Goal: Task Accomplishment & Management: Manage account settings

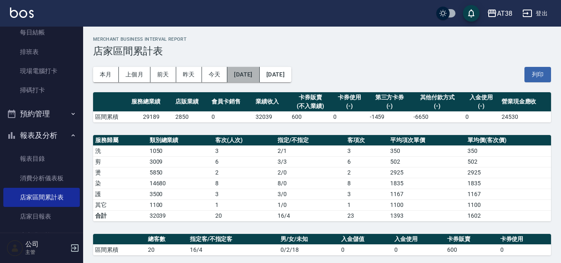
click at [259, 74] on button "2025/09/07" at bounding box center [243, 74] width 32 height 15
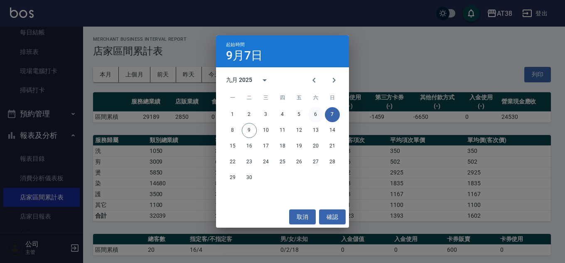
click at [311, 115] on button "6" at bounding box center [315, 114] width 15 height 15
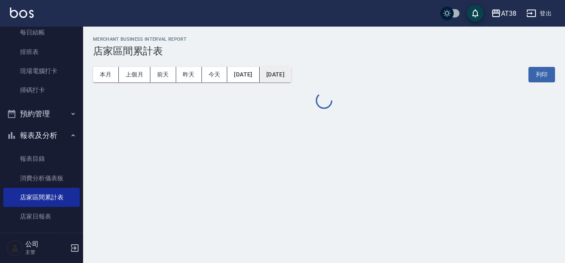
click at [291, 76] on button "2025/09/07" at bounding box center [276, 74] width 32 height 15
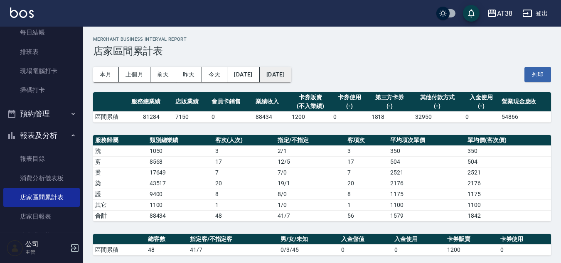
click at [291, 73] on button "2025/09/07" at bounding box center [276, 74] width 32 height 15
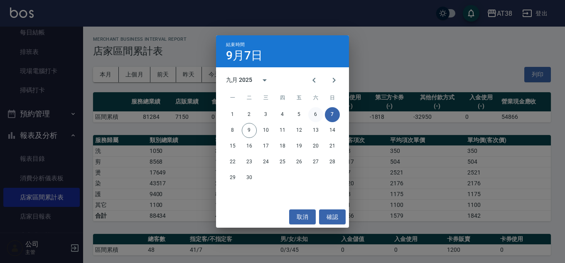
click at [310, 115] on button "6" at bounding box center [315, 114] width 15 height 15
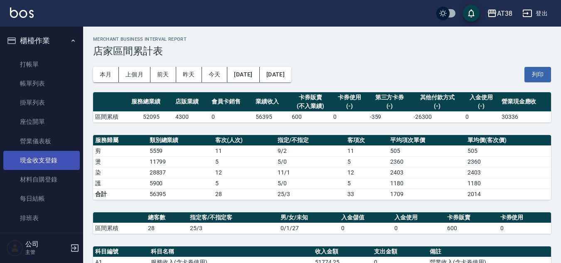
click at [51, 157] on link "現金收支登錄" at bounding box center [41, 160] width 76 height 19
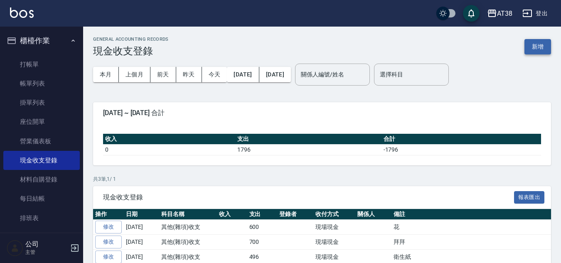
click at [541, 46] on button "新增" at bounding box center [537, 46] width 27 height 15
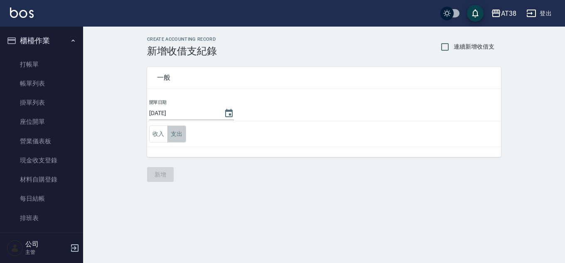
click at [178, 132] on button "支出" at bounding box center [176, 133] width 19 height 17
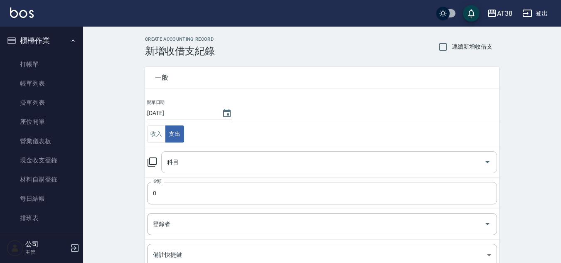
click at [198, 161] on input "科目" at bounding box center [323, 162] width 316 height 15
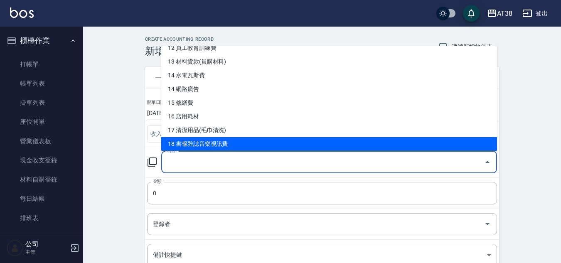
scroll to position [166, 0]
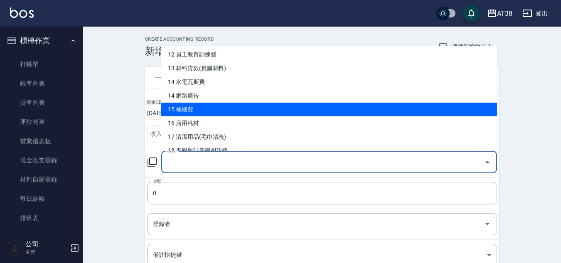
click at [187, 111] on li "15 修繕費" at bounding box center [329, 110] width 336 height 14
type input "15 修繕費"
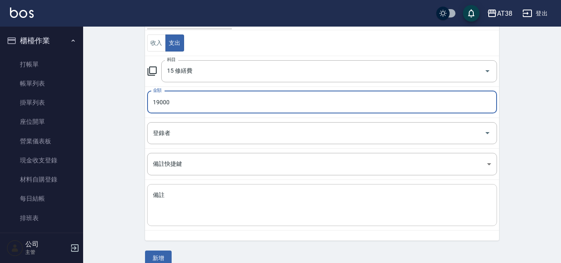
scroll to position [104, 0]
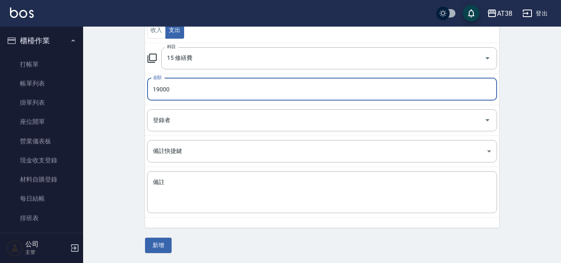
click at [162, 89] on input "19000" at bounding box center [322, 89] width 350 height 22
type input "19500"
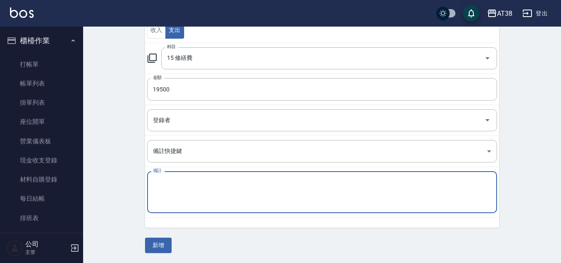
click at [211, 181] on textarea "備註" at bounding box center [322, 192] width 338 height 28
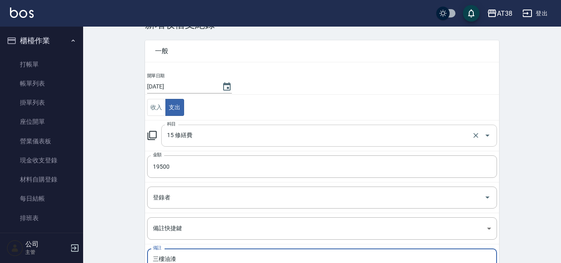
scroll to position [0, 0]
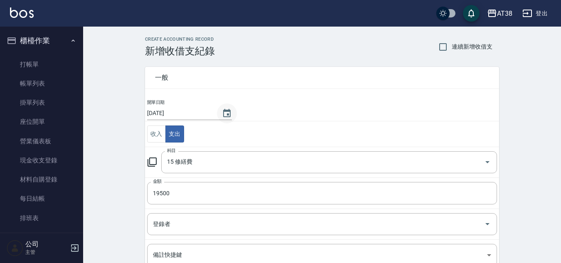
type textarea "三樓油漆"
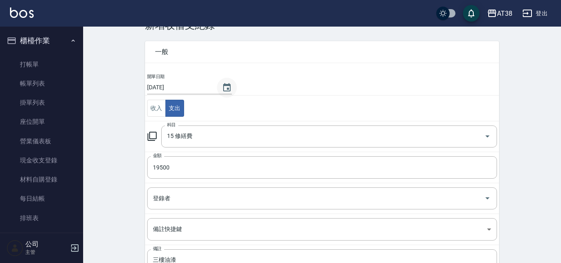
click at [225, 113] on td "收入 支出" at bounding box center [322, 109] width 354 height 26
click at [224, 86] on icon "Choose date, selected date is 2025-09-09" at bounding box center [227, 88] width 10 height 10
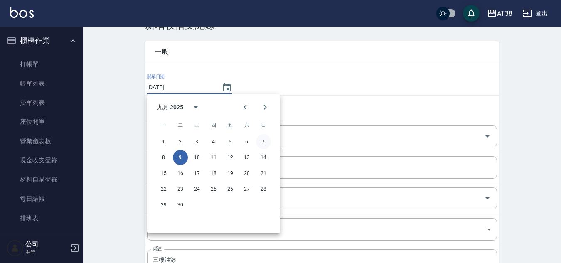
click at [262, 140] on button "7" at bounding box center [263, 141] width 15 height 15
type input "2025/09/07"
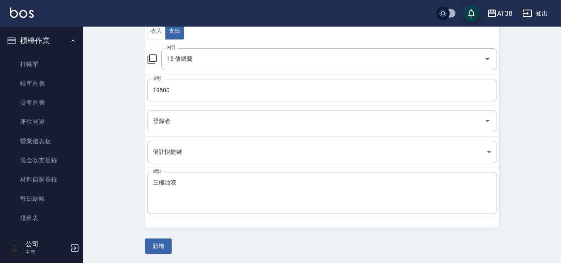
scroll to position [104, 0]
click at [157, 246] on button "新增" at bounding box center [158, 245] width 27 height 15
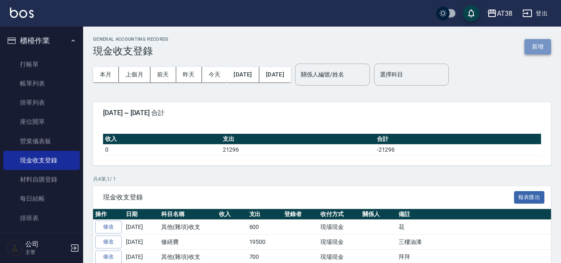
click at [536, 44] on button "新增" at bounding box center [537, 46] width 27 height 15
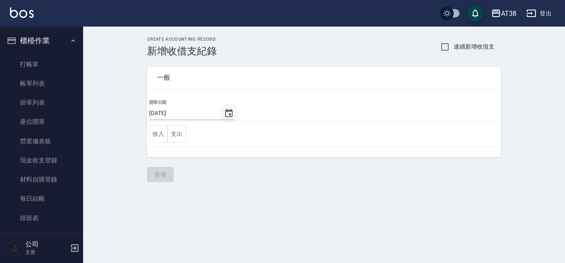
click at [225, 117] on icon "Choose date, selected date is 2025-09-09" at bounding box center [228, 113] width 7 height 8
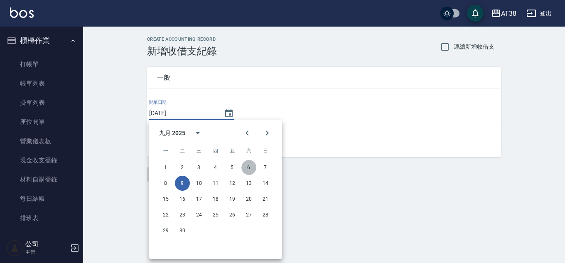
click at [250, 169] on button "6" at bounding box center [248, 167] width 15 height 15
type input "2025/09/06"
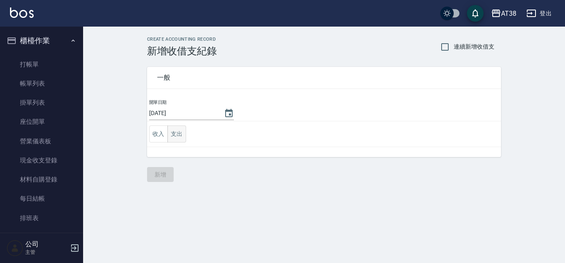
click at [179, 132] on button "支出" at bounding box center [176, 133] width 19 height 17
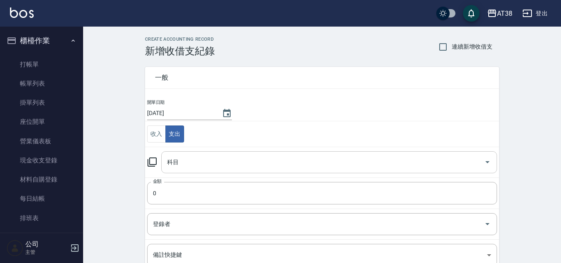
click at [189, 157] on input "科目" at bounding box center [323, 162] width 316 height 15
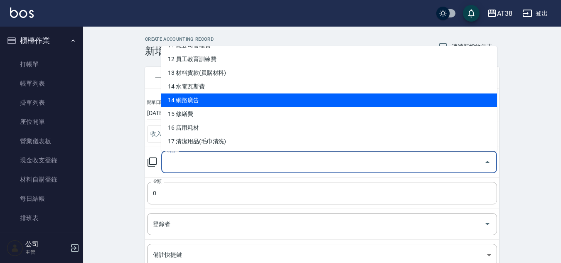
scroll to position [166, 0]
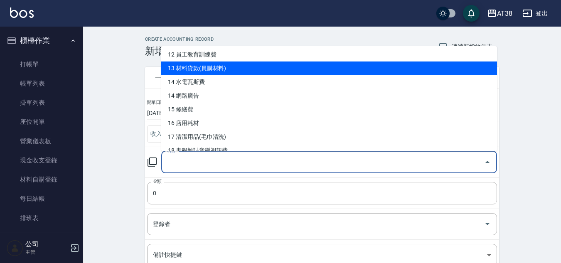
click at [191, 68] on li "13 材料貨款(員購材料)" at bounding box center [329, 68] width 336 height 14
type input "13 材料貨款(員購材料)"
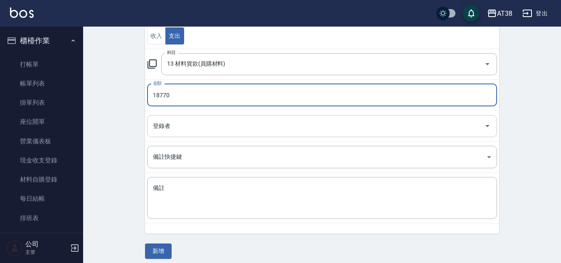
scroll to position [104, 0]
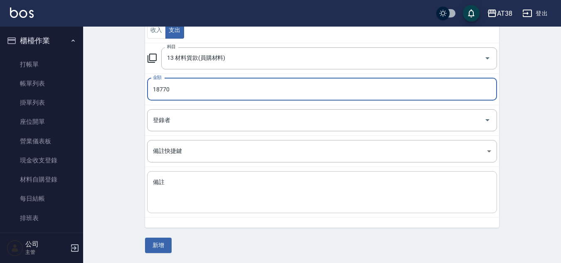
type input "18770"
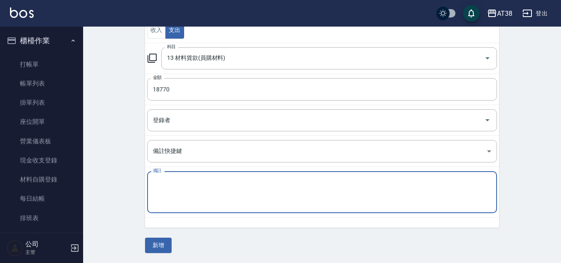
click at [201, 187] on textarea "備註" at bounding box center [322, 192] width 338 height 28
type textarea "哥德"
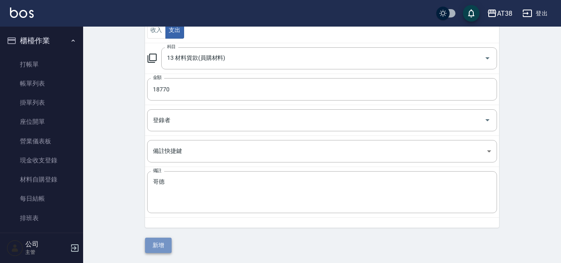
click at [169, 244] on button "新增" at bounding box center [158, 245] width 27 height 15
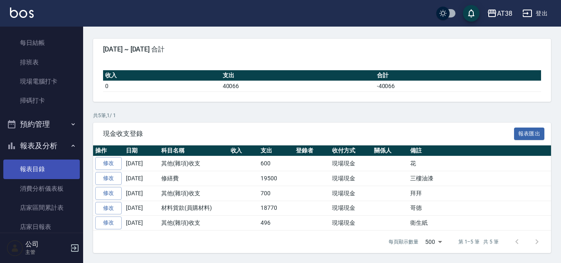
scroll to position [166, 0]
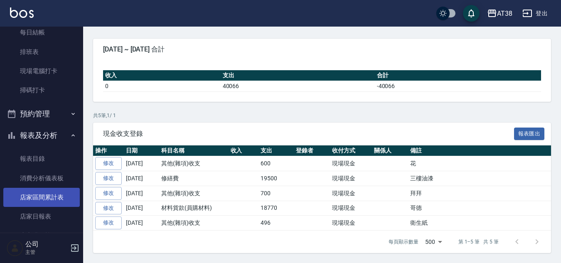
click at [49, 198] on link "店家區間累計表" at bounding box center [41, 197] width 76 height 19
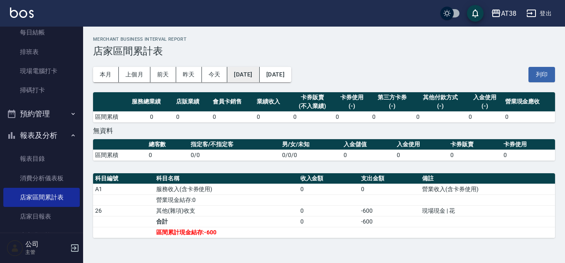
click at [259, 76] on button "2025/09/09" at bounding box center [243, 74] width 32 height 15
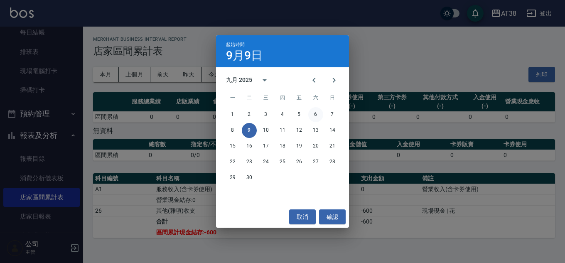
click at [314, 115] on button "6" at bounding box center [315, 114] width 15 height 15
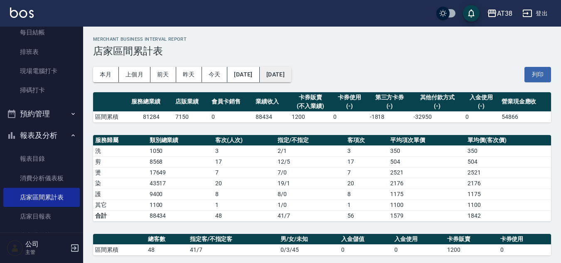
click at [291, 77] on button "2025/09/09" at bounding box center [276, 74] width 32 height 15
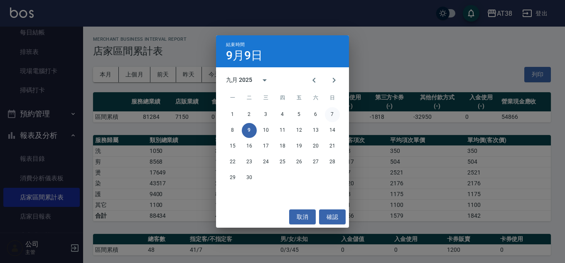
click at [333, 113] on button "7" at bounding box center [332, 114] width 15 height 15
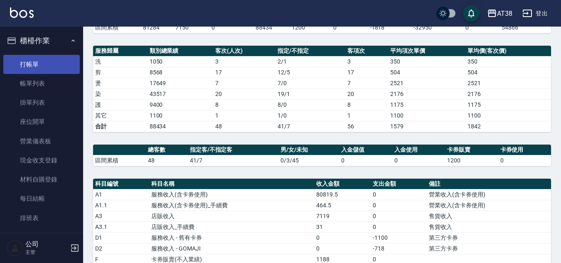
scroll to position [86, 0]
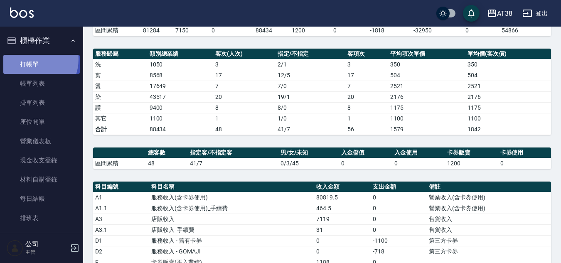
click at [29, 59] on link "打帳單" at bounding box center [41, 64] width 76 height 19
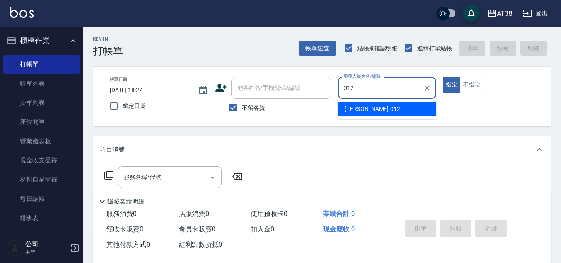
type input "Amy-012"
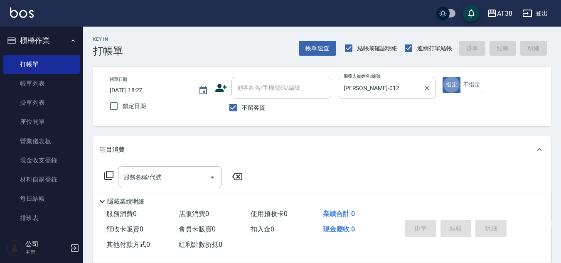
type button "true"
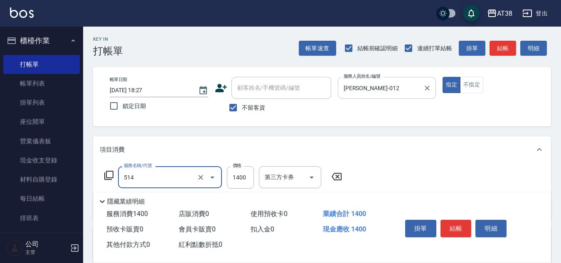
type input "染髮(長)(514)"
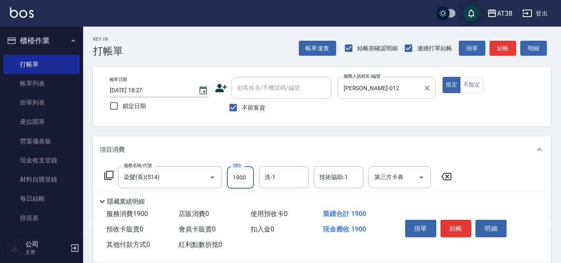
type input "1900"
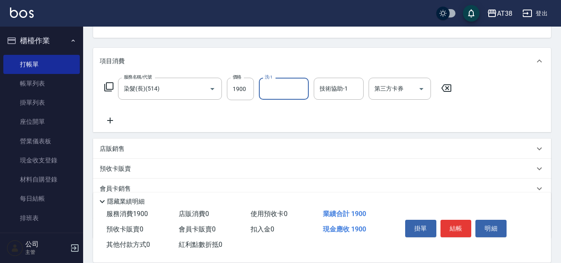
scroll to position [125, 0]
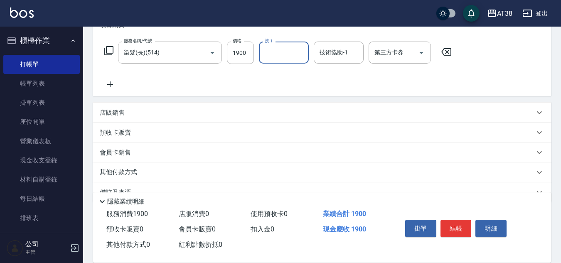
click at [123, 112] on p "店販銷售" at bounding box center [112, 112] width 25 height 9
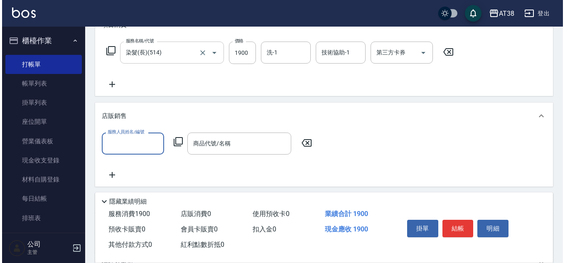
scroll to position [0, 0]
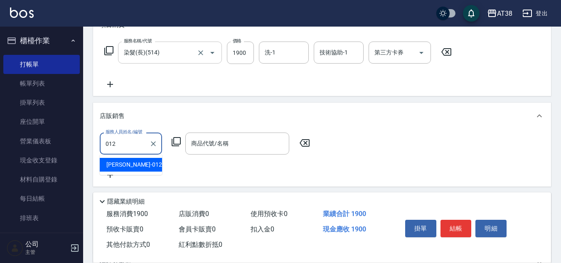
type input "Amy-012"
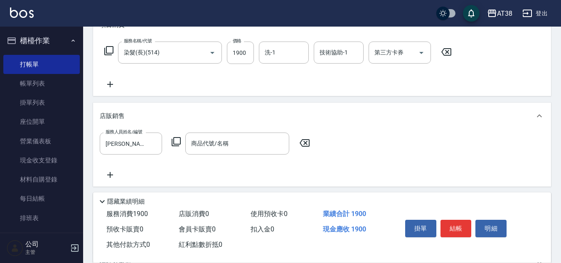
click at [177, 141] on icon at bounding box center [176, 142] width 10 height 10
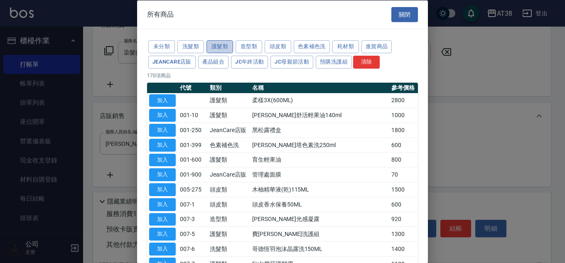
click at [213, 44] on button "護髮類" at bounding box center [219, 46] width 27 height 13
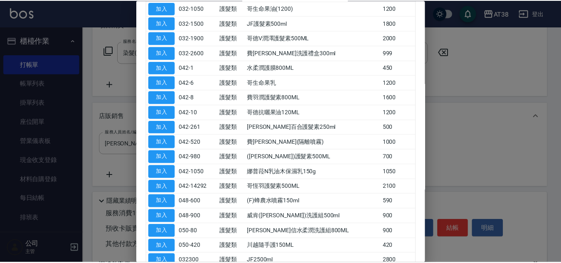
scroll to position [499, 0]
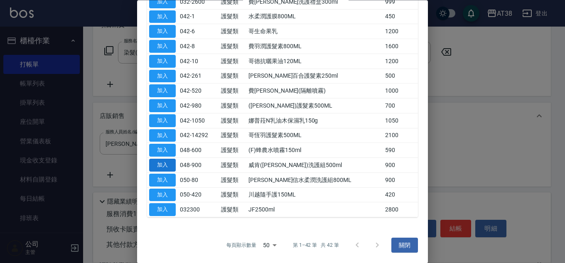
click at [162, 162] on button "加入" at bounding box center [162, 165] width 27 height 13
type input "威肯(沐柚)洗護組500ml"
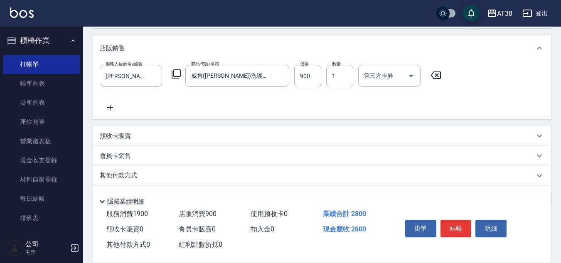
scroll to position [215, 0]
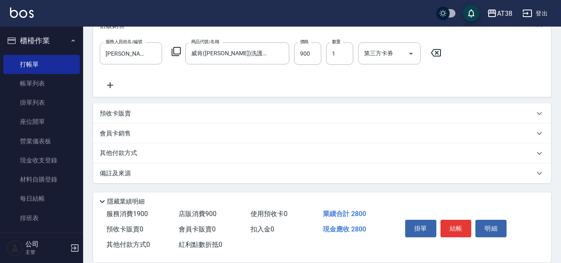
click at [125, 153] on p "其他付款方式" at bounding box center [121, 153] width 42 height 9
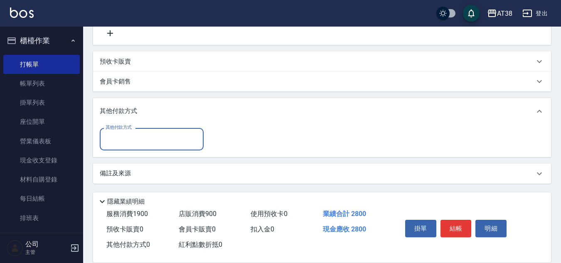
scroll to position [267, 0]
click at [118, 143] on input "其他付款方式" at bounding box center [151, 138] width 96 height 15
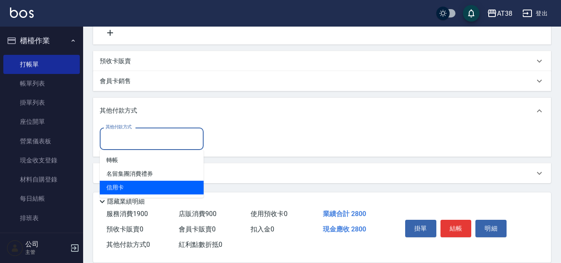
click at [120, 183] on span "信用卡" at bounding box center [152, 188] width 104 height 14
type input "信用卡"
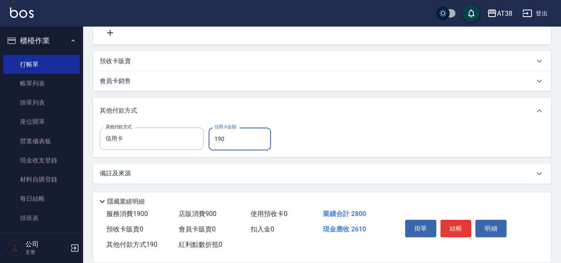
type input "1900"
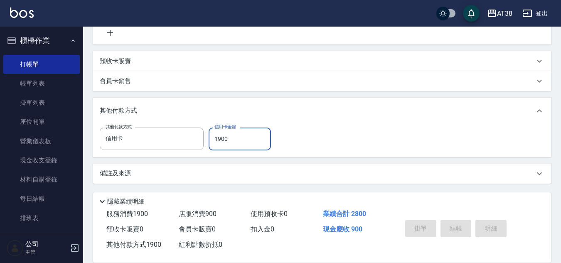
type input "2025/09/09 18:51"
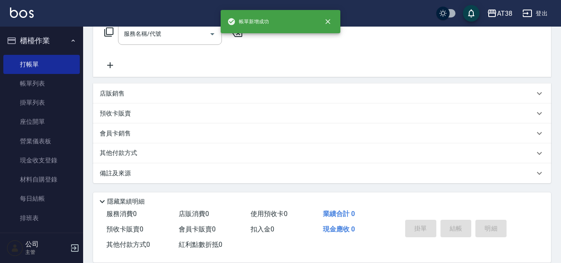
scroll to position [0, 0]
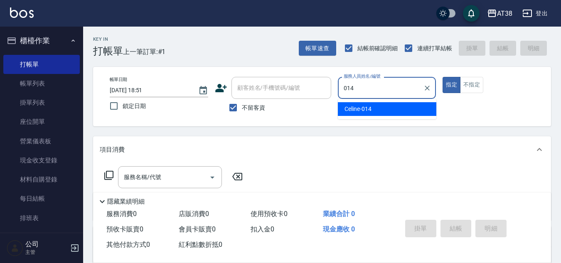
type input "Celine-014"
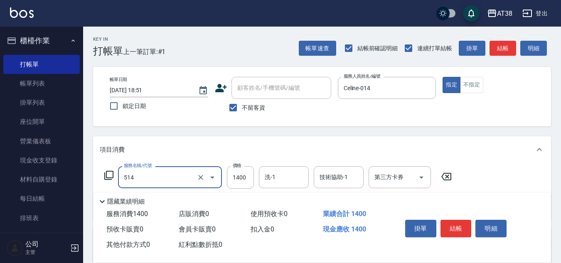
type input "染髮(長)(514)"
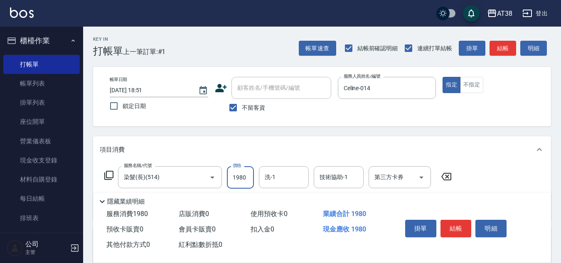
type input "1980"
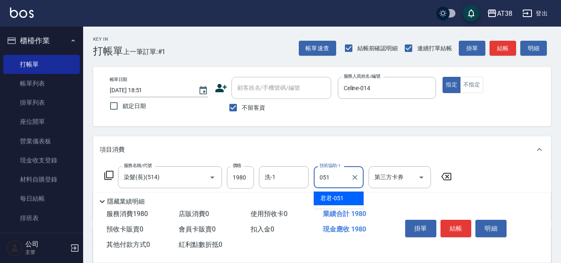
type input "君君-051"
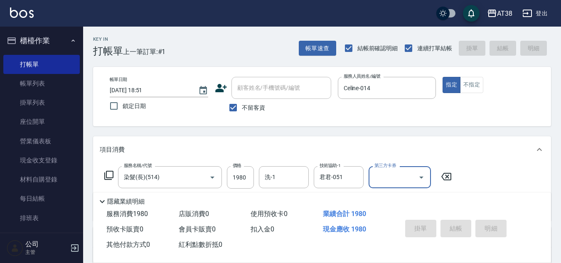
type input "2025/09/09 18:53"
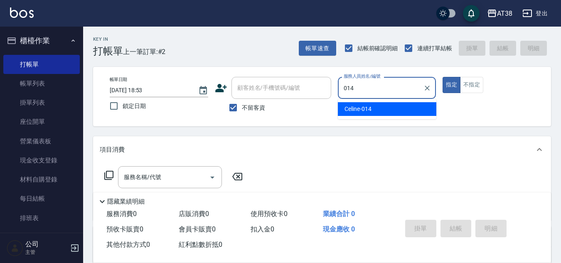
type input "Celine-014"
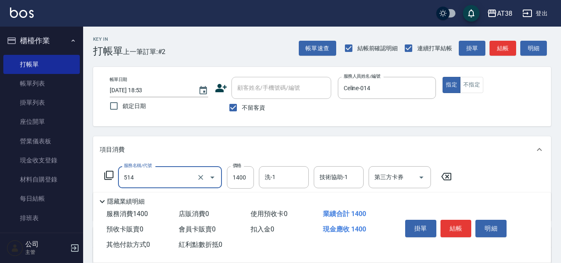
type input "染髮(長)(514)"
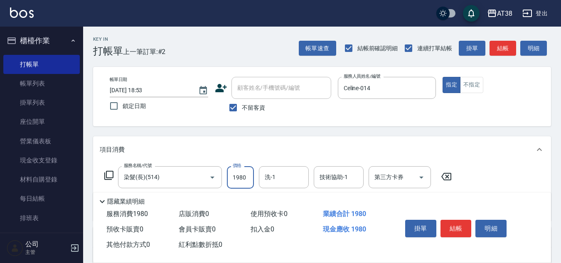
type input "1980"
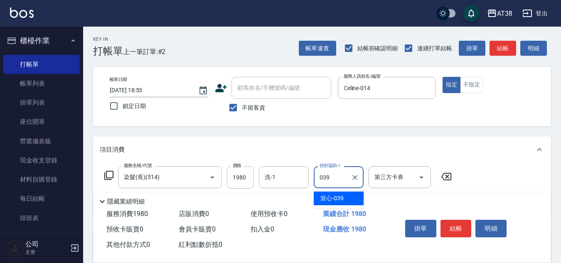
type input "宣心-039"
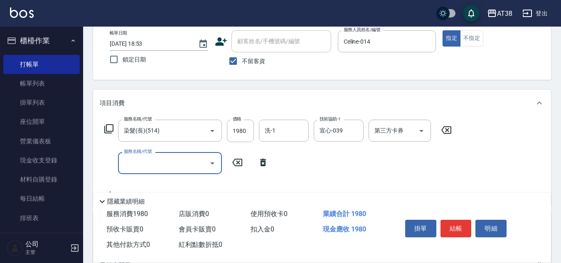
scroll to position [125, 0]
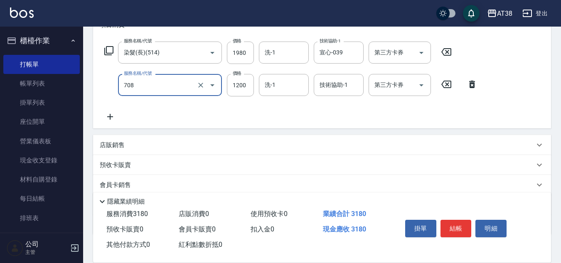
type input "哥德三劑護髮(708)"
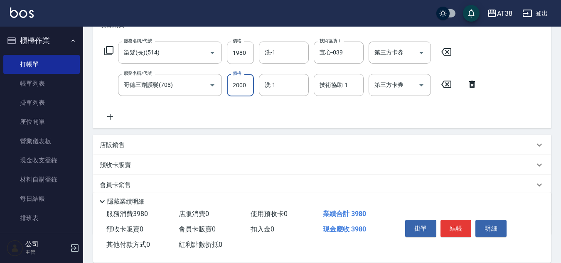
type input "2000"
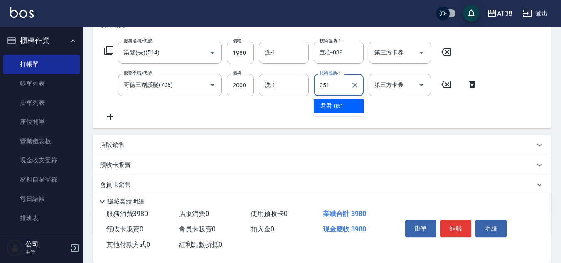
type input "君君-051"
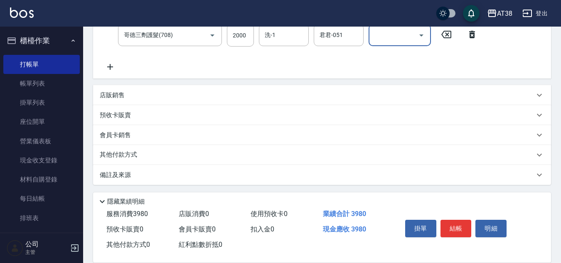
scroll to position [176, 0]
click at [122, 149] on p "其他付款方式" at bounding box center [121, 153] width 42 height 9
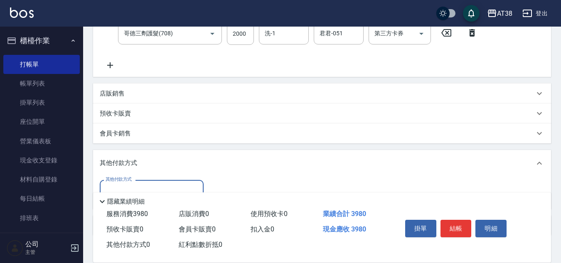
scroll to position [0, 0]
click at [120, 95] on p "店販銷售" at bounding box center [112, 93] width 25 height 9
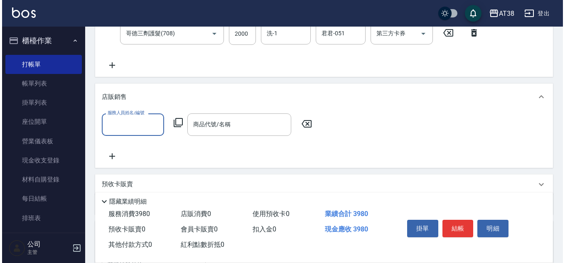
scroll to position [259, 0]
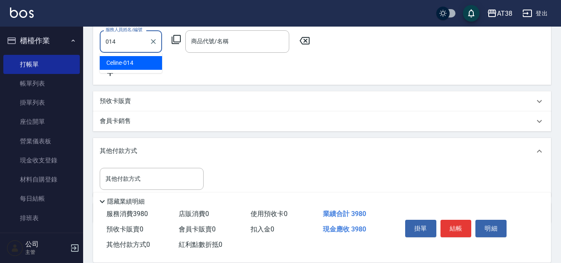
type input "Celine-014"
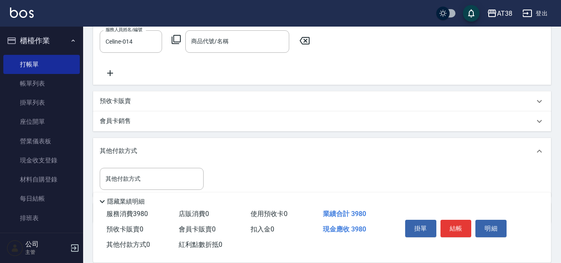
click at [172, 39] on icon at bounding box center [175, 39] width 9 height 9
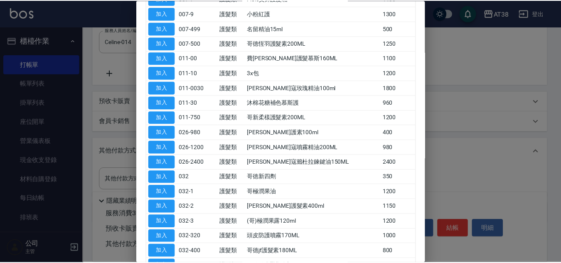
scroll to position [166, 0]
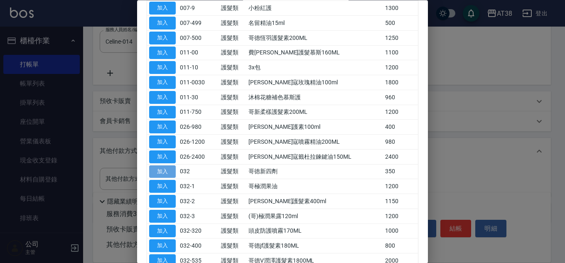
click at [162, 173] on button "加入" at bounding box center [162, 171] width 27 height 13
type input "哥徳新四劑"
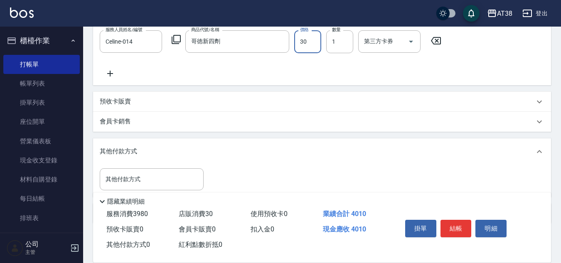
type input "300"
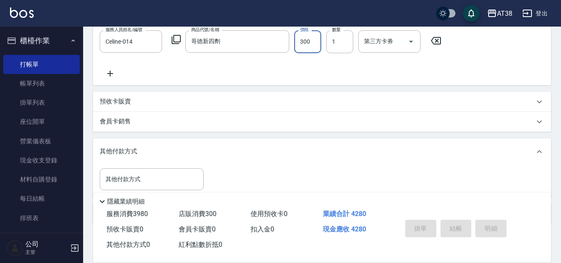
type input "2025/09/09 18:54"
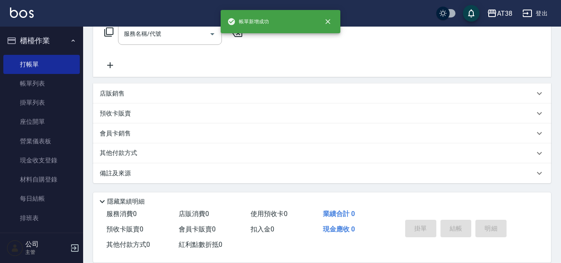
scroll to position [0, 0]
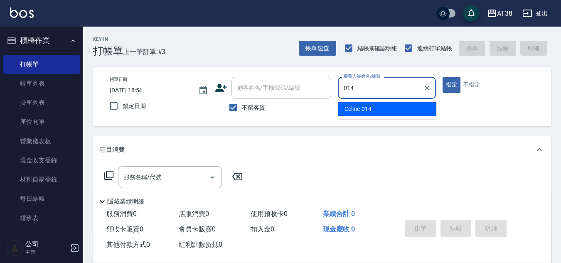
type input "Celine-014"
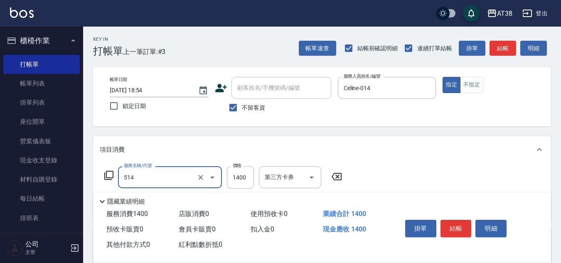
type input "染髮(長)(514)"
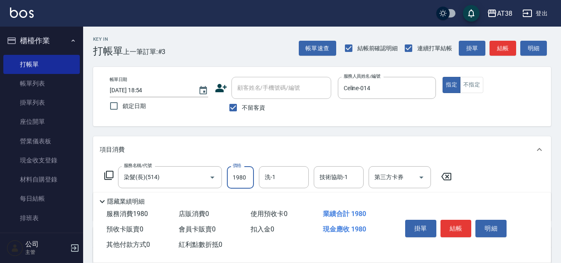
type input "1980"
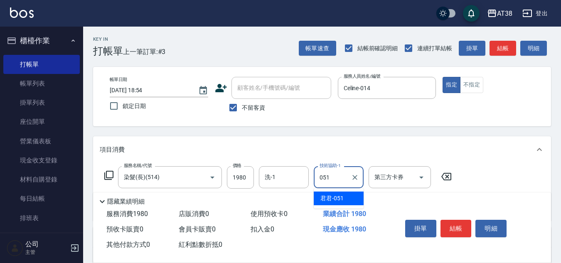
type input "君君-051"
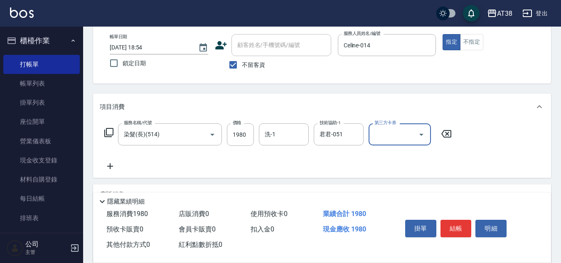
scroll to position [83, 0]
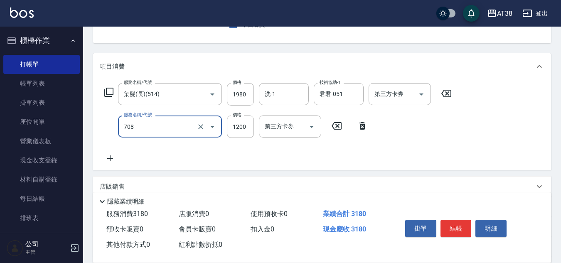
type input "哥德三劑護髮(708)"
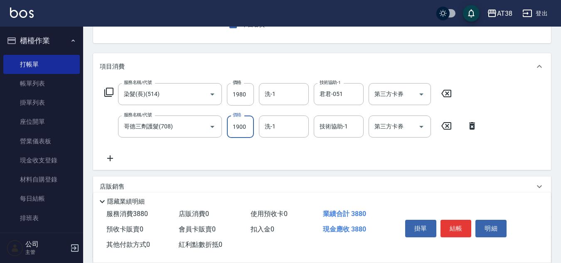
type input "1900"
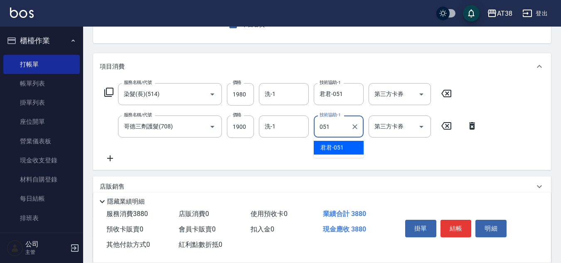
type input "君君-051"
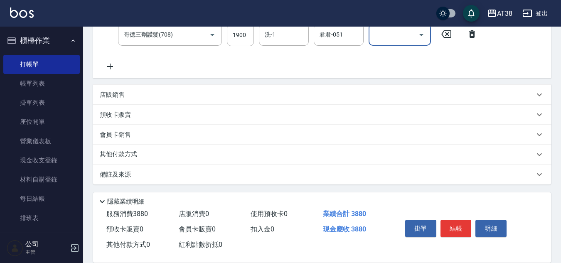
scroll to position [176, 0]
click at [126, 96] on div "店販銷售" at bounding box center [317, 93] width 434 height 9
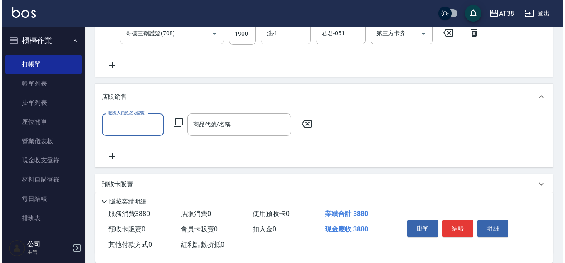
scroll to position [0, 0]
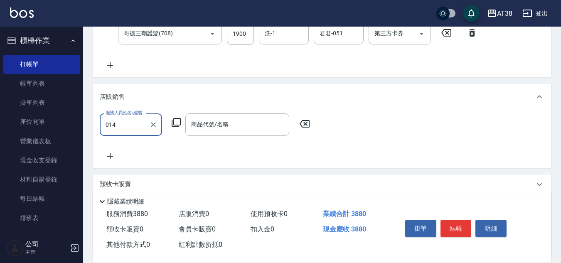
type input "Celine-014"
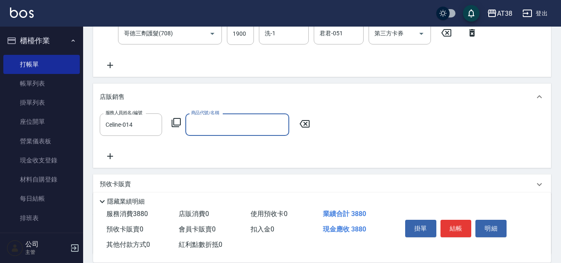
click at [179, 121] on icon at bounding box center [176, 123] width 10 height 10
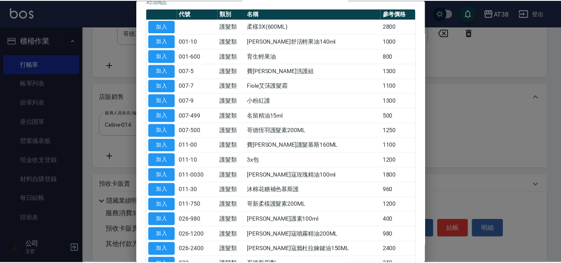
scroll to position [166, 0]
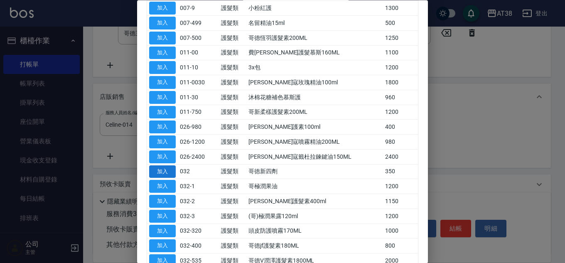
click at [159, 172] on button "加入" at bounding box center [162, 171] width 27 height 13
type input "哥徳新四劑"
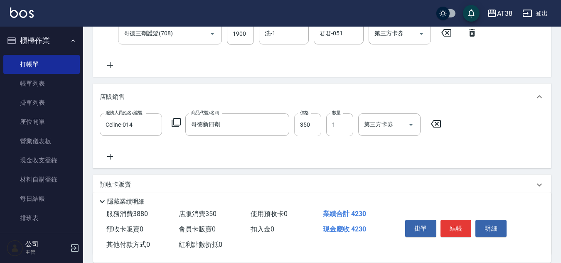
click at [298, 126] on input "350" at bounding box center [307, 124] width 27 height 22
type input "300"
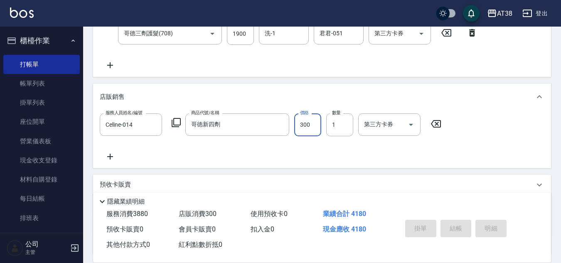
type input "2025/09/09 18:55"
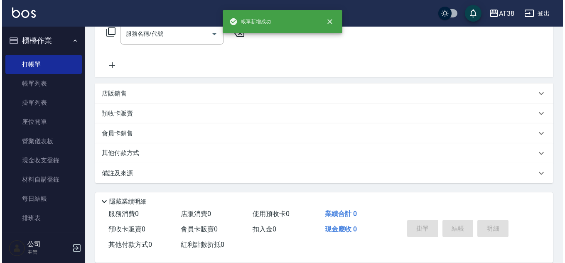
scroll to position [0, 0]
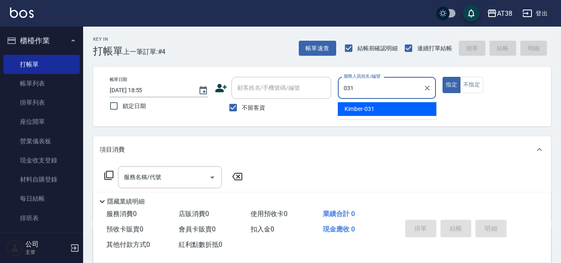
type input "Kimber-031"
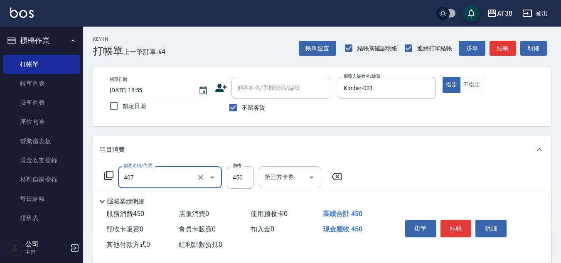
type input "剪髮(407)"
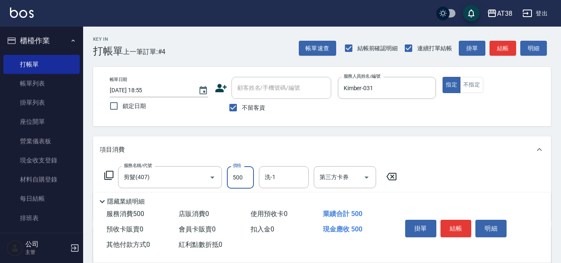
type input "500"
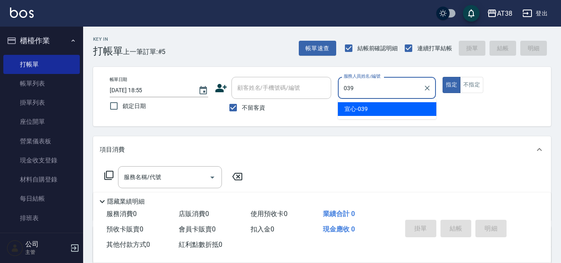
type input "宣心-039"
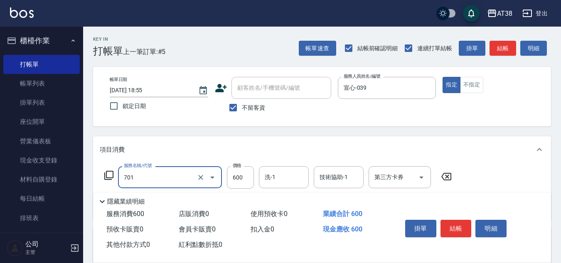
type input "護髮(自嶺料)(701)"
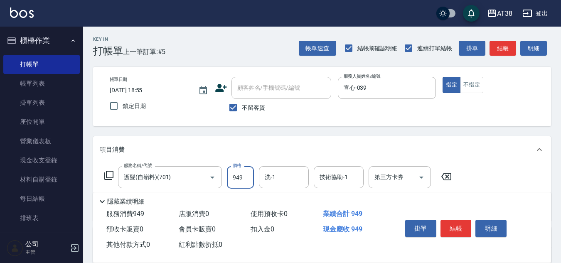
type input "949"
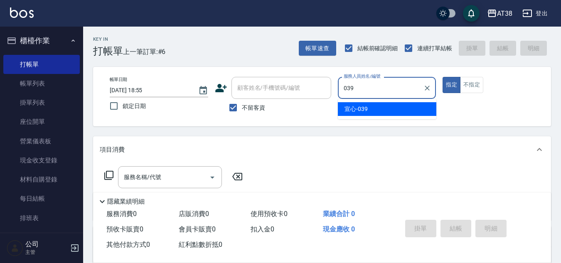
type input "宣心-039"
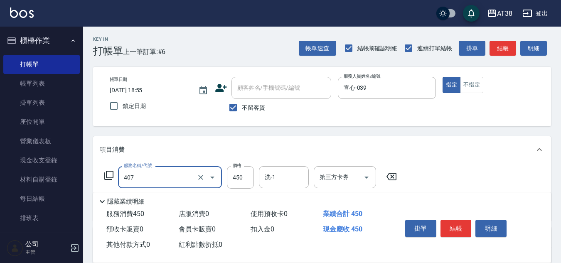
type input "剪髮(407)"
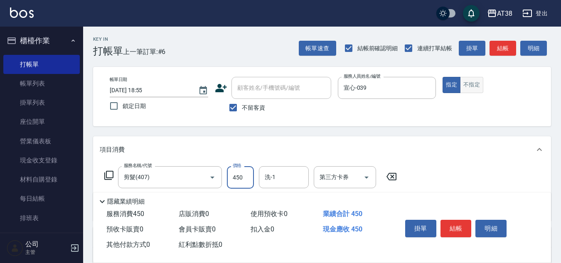
click at [476, 83] on button "不指定" at bounding box center [471, 85] width 23 height 16
type button "false"
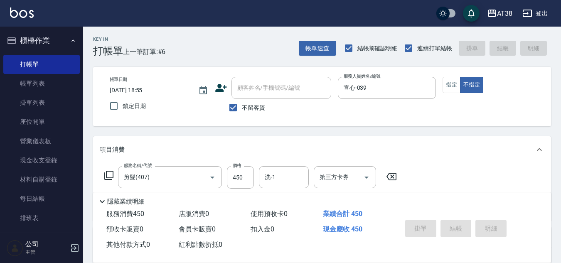
type input "2025/09/09 18:56"
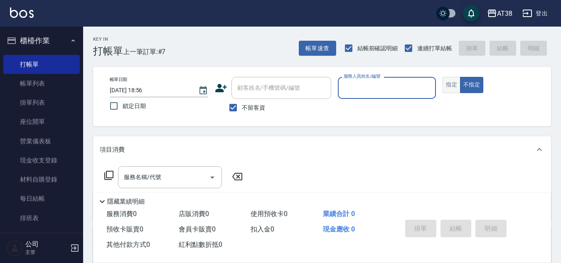
click at [455, 84] on button "指定" at bounding box center [451, 85] width 18 height 16
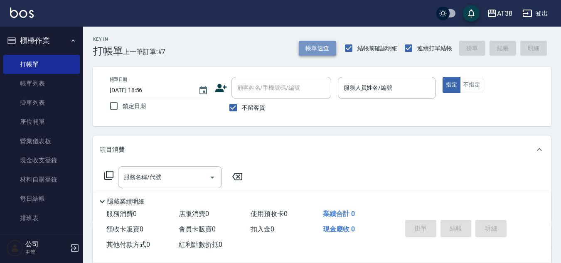
click at [316, 53] on button "帳單速查" at bounding box center [317, 48] width 37 height 15
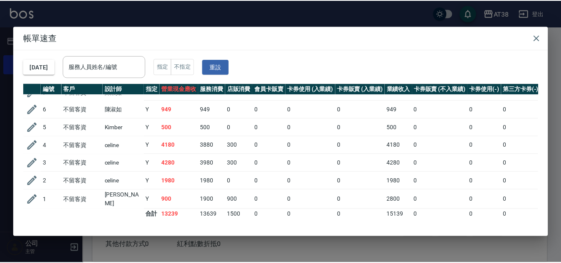
scroll to position [18, 0]
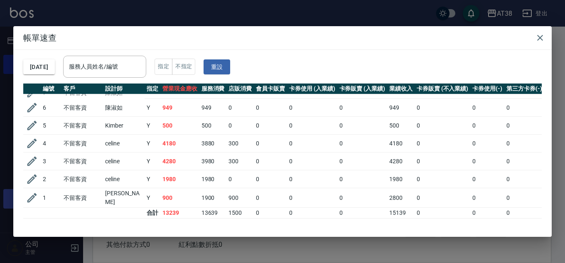
click at [32, 192] on icon "button" at bounding box center [32, 197] width 12 height 12
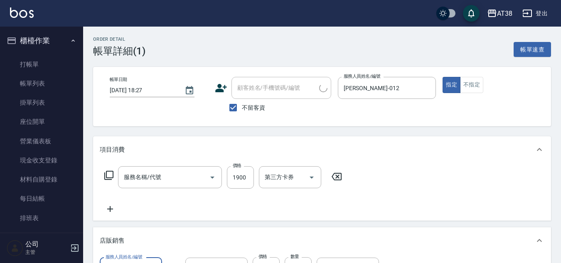
type input "2025/09/09 18:27"
checkbox input "true"
type input "Amy-012"
type input "染髮(長)(514)"
type input "威肯(沐柚)洗護組500ml"
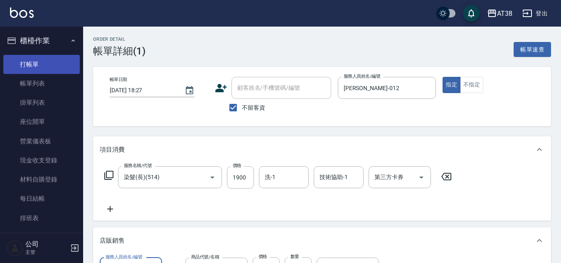
click at [30, 64] on link "打帳單" at bounding box center [41, 64] width 76 height 19
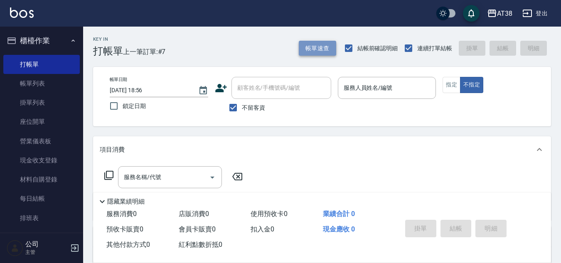
click at [305, 52] on button "帳單速查" at bounding box center [317, 48] width 37 height 15
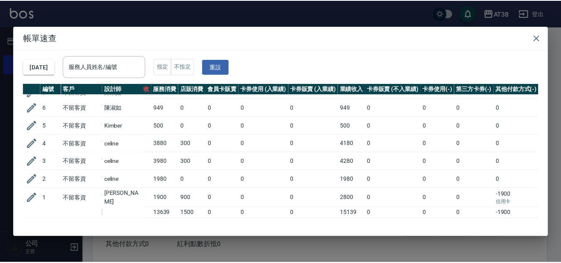
scroll to position [18, 0]
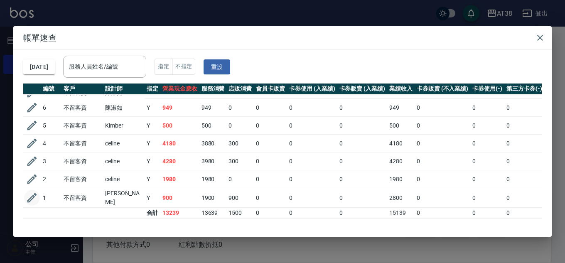
click at [31, 193] on icon "button" at bounding box center [32, 197] width 12 height 12
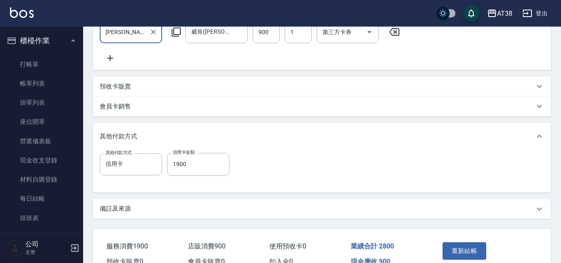
scroll to position [249, 0]
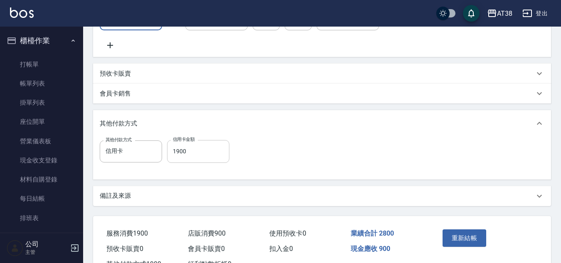
click at [183, 158] on input "1900" at bounding box center [198, 151] width 62 height 22
type input "2800"
click at [451, 240] on button "重新結帳" at bounding box center [464, 237] width 44 height 17
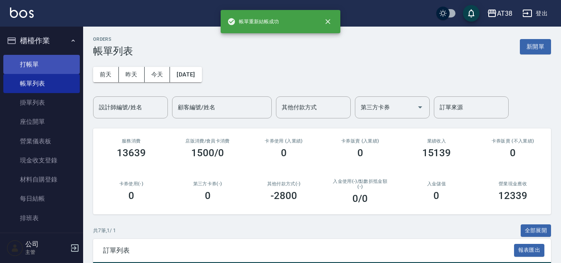
click at [27, 63] on link "打帳單" at bounding box center [41, 64] width 76 height 19
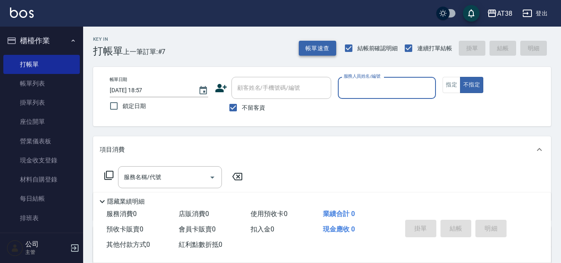
click at [312, 49] on button "帳單速查" at bounding box center [317, 48] width 37 height 15
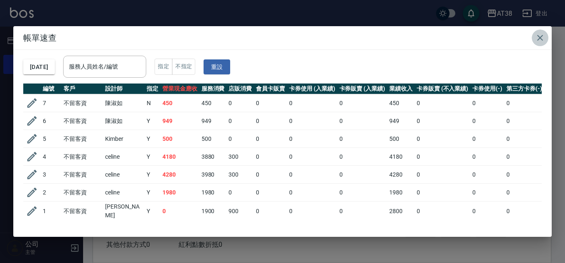
click at [541, 35] on icon "button" at bounding box center [540, 38] width 10 height 10
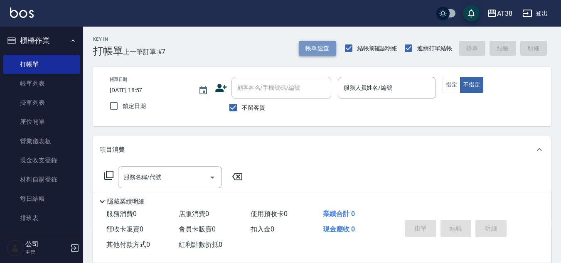
click at [320, 49] on button "帳單速查" at bounding box center [317, 48] width 37 height 15
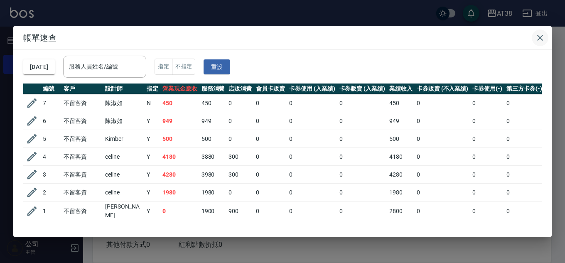
click at [536, 34] on icon "button" at bounding box center [540, 38] width 10 height 10
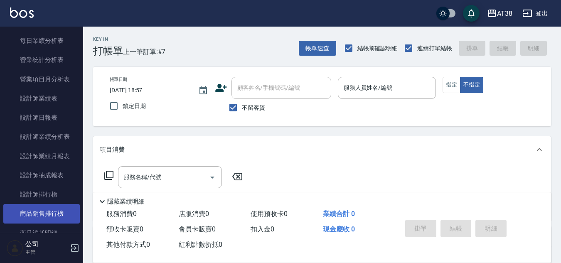
scroll to position [498, 0]
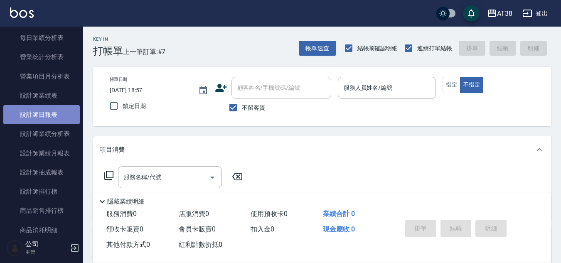
click at [50, 116] on link "設計師日報表" at bounding box center [41, 114] width 76 height 19
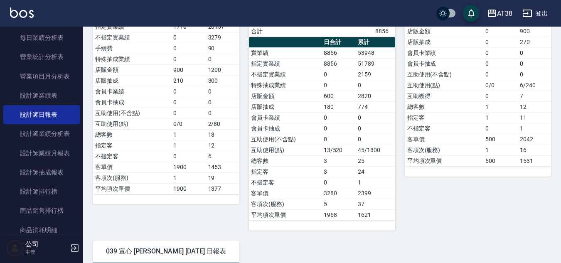
scroll to position [166, 0]
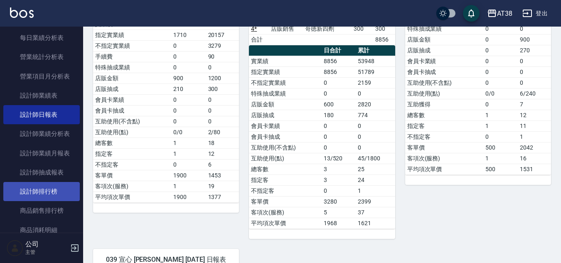
click at [50, 198] on link "設計師排行榜" at bounding box center [41, 191] width 76 height 19
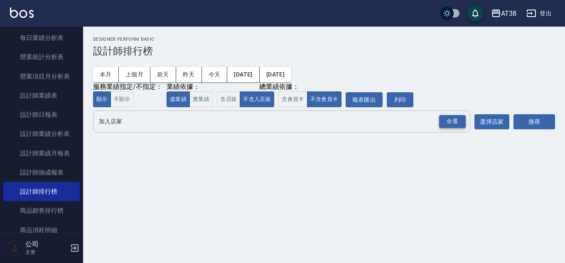
click at [455, 122] on div "全選" at bounding box center [452, 121] width 27 height 13
click at [523, 122] on button "搜尋" at bounding box center [534, 122] width 42 height 15
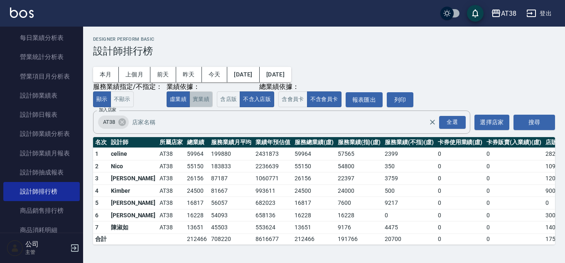
click at [197, 104] on button "實業績" at bounding box center [200, 99] width 23 height 16
click at [172, 98] on button "虛業績" at bounding box center [178, 99] width 23 height 16
click at [195, 103] on button "實業績" at bounding box center [200, 99] width 23 height 16
click at [180, 96] on button "虛業績" at bounding box center [178, 99] width 23 height 16
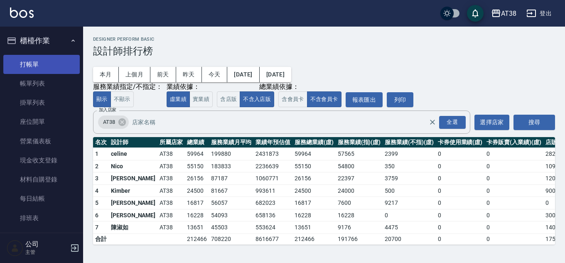
click at [24, 64] on link "打帳單" at bounding box center [41, 64] width 76 height 19
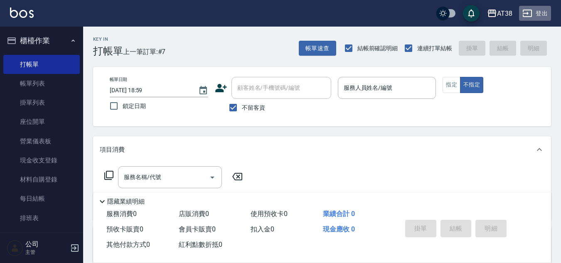
click at [539, 13] on button "登出" at bounding box center [535, 13] width 32 height 15
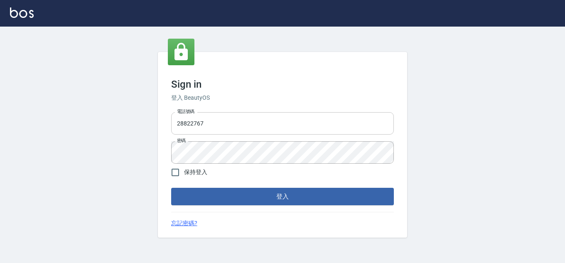
click at [232, 130] on input "28822767" at bounding box center [282, 123] width 223 height 22
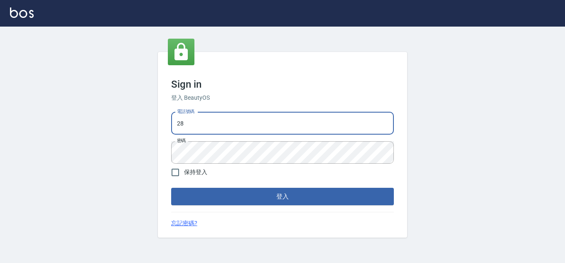
type input "2"
type input "0975286857"
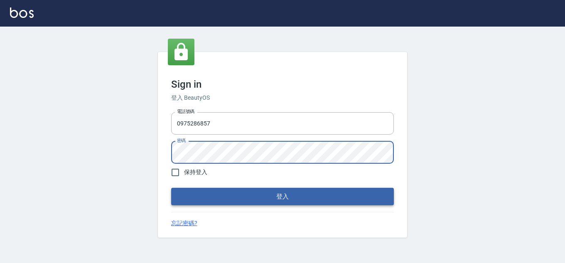
click at [300, 191] on button "登入" at bounding box center [282, 196] width 223 height 17
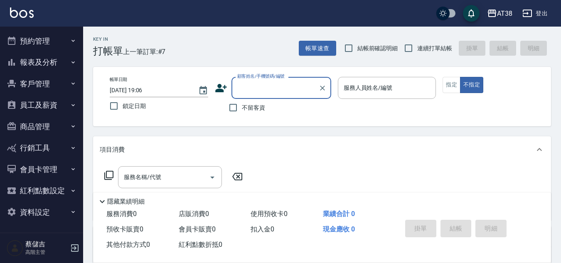
scroll to position [42, 0]
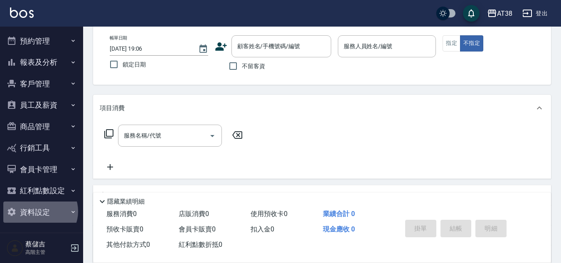
click at [39, 211] on button "資料設定" at bounding box center [41, 212] width 76 height 22
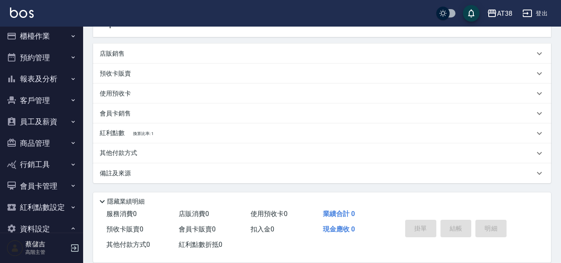
scroll to position [0, 0]
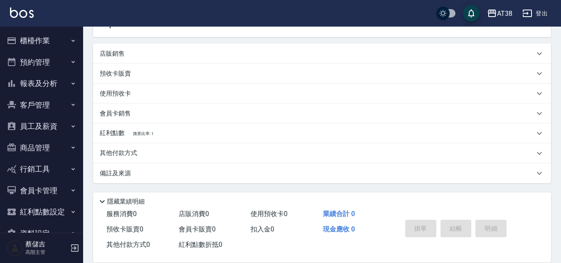
click at [41, 125] on button "員工及薪資" at bounding box center [41, 126] width 76 height 22
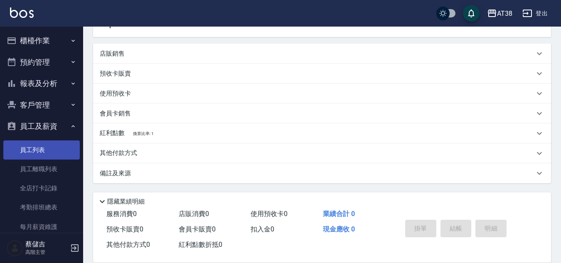
click at [35, 151] on link "員工列表" at bounding box center [41, 149] width 76 height 19
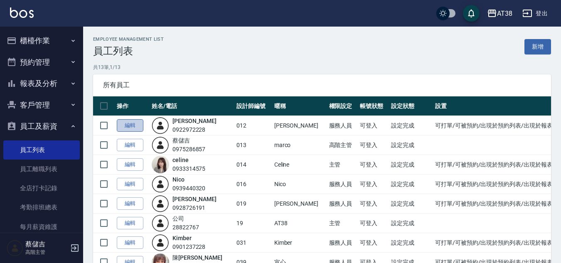
click at [130, 126] on link "編輯" at bounding box center [130, 125] width 27 height 13
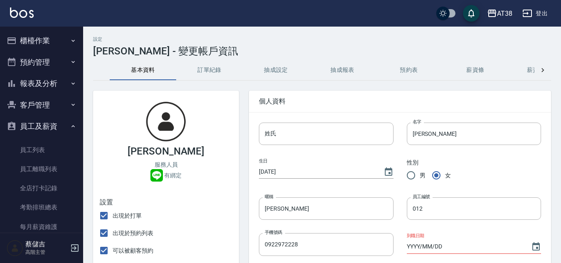
click at [544, 68] on icon at bounding box center [542, 70] width 8 height 8
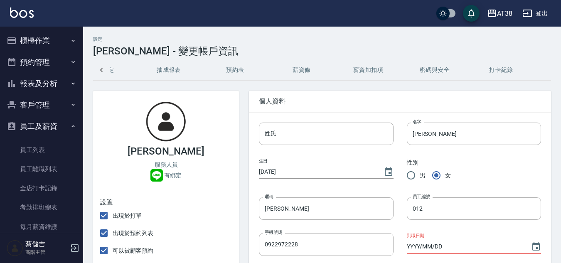
click at [544, 68] on div "基本資料 訂單紀錄 抽成設定 抽成報表 預約表 薪資條 薪資加扣項 密碼與安全 打卡紀錄" at bounding box center [322, 70] width 458 height 20
click at [101, 71] on icon at bounding box center [101, 70] width 2 height 4
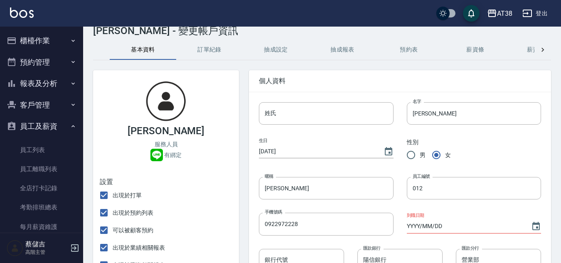
scroll to position [0, 0]
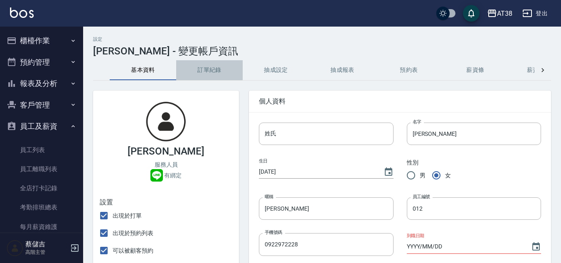
click at [203, 69] on button "訂單紀錄" at bounding box center [209, 70] width 66 height 20
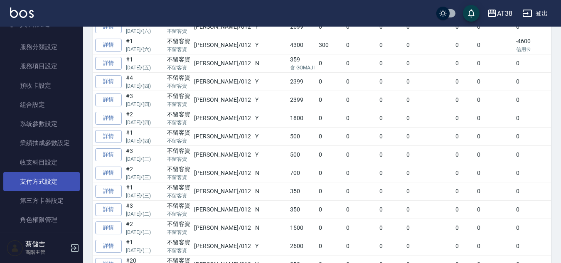
scroll to position [380, 0]
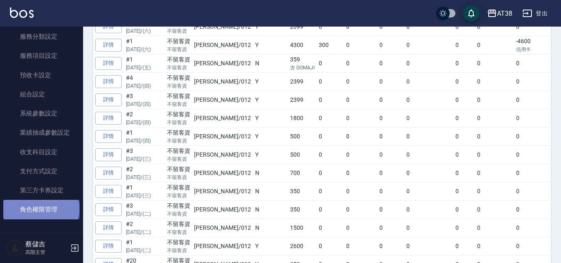
click at [40, 208] on link "角色權限管理" at bounding box center [41, 209] width 76 height 19
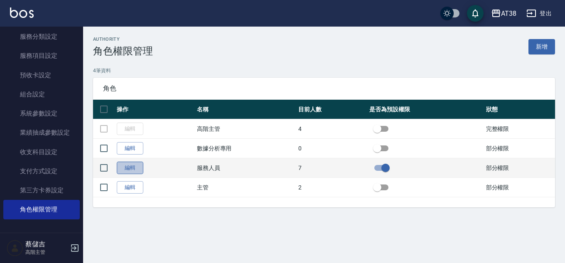
click at [126, 168] on link "編輯" at bounding box center [130, 168] width 27 height 13
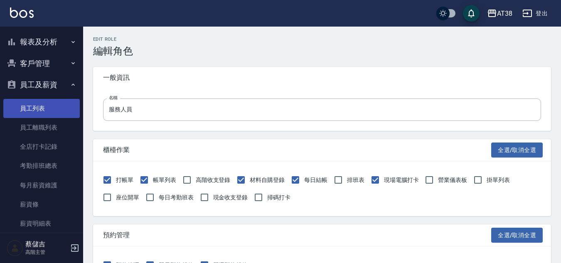
click at [27, 108] on link "員工列表" at bounding box center [41, 108] width 76 height 19
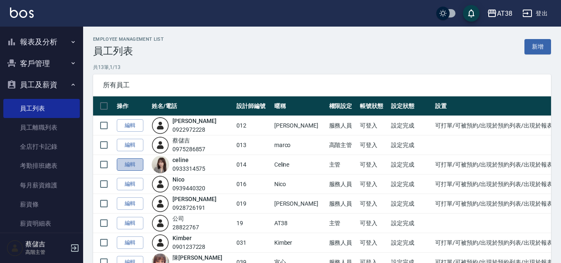
click at [127, 164] on link "編輯" at bounding box center [130, 164] width 27 height 13
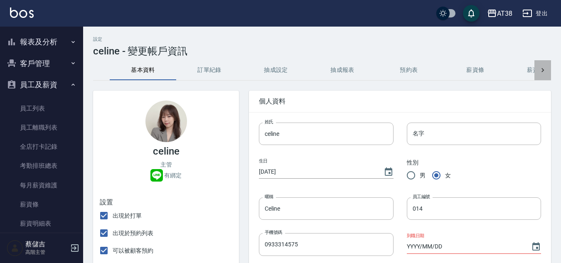
click at [542, 70] on icon at bounding box center [542, 70] width 8 height 8
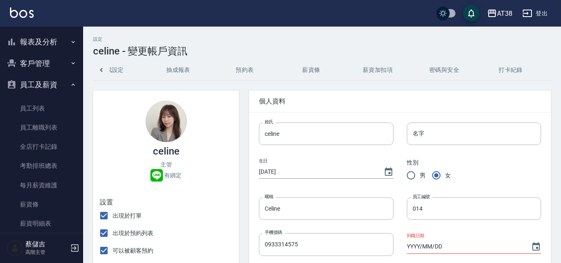
scroll to position [0, 174]
click at [100, 69] on icon at bounding box center [101, 70] width 8 height 8
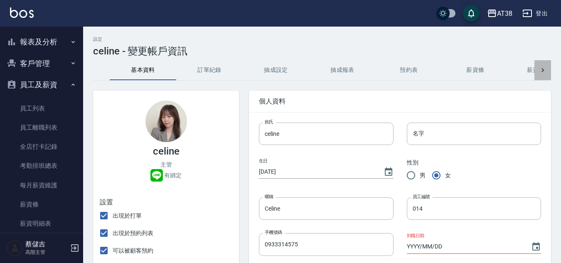
click at [541, 70] on icon at bounding box center [542, 70] width 8 height 8
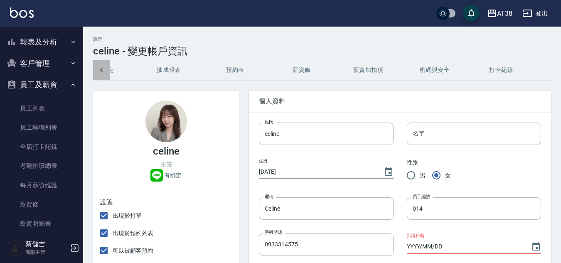
click at [102, 71] on icon at bounding box center [101, 70] width 8 height 8
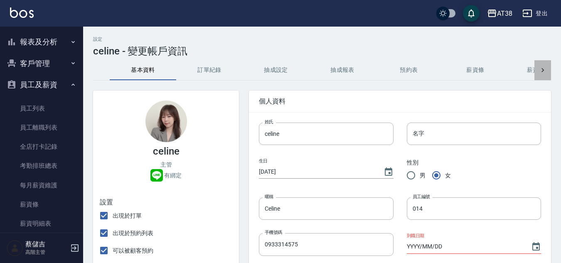
click at [541, 70] on icon at bounding box center [542, 70] width 8 height 8
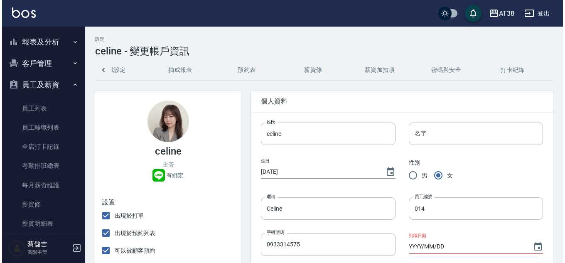
scroll to position [0, 174]
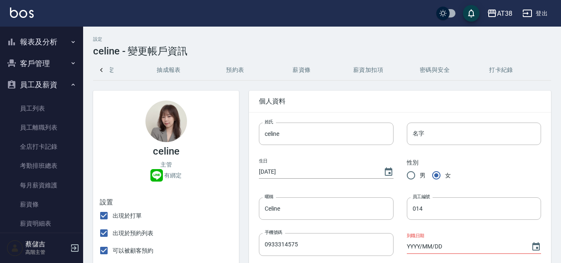
click at [303, 67] on button "薪資條" at bounding box center [301, 70] width 66 height 20
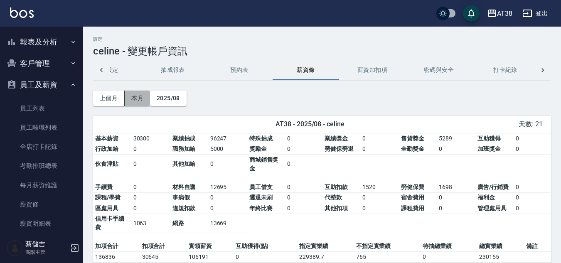
click at [138, 98] on button "本月" at bounding box center [137, 98] width 25 height 15
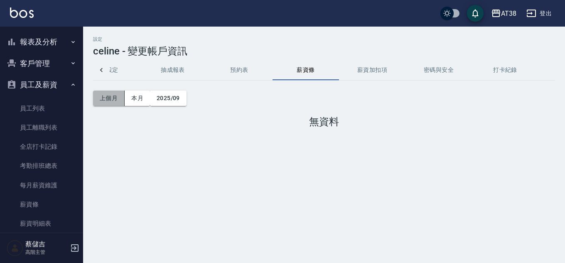
click at [117, 103] on button "上個月" at bounding box center [109, 98] width 32 height 15
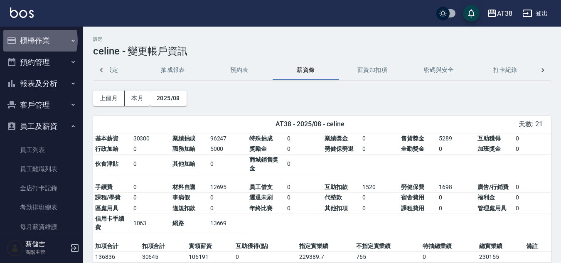
click at [32, 40] on button "櫃檯作業" at bounding box center [41, 41] width 76 height 22
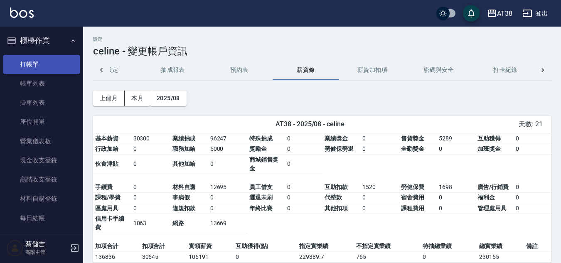
click at [26, 64] on link "打帳單" at bounding box center [41, 64] width 76 height 19
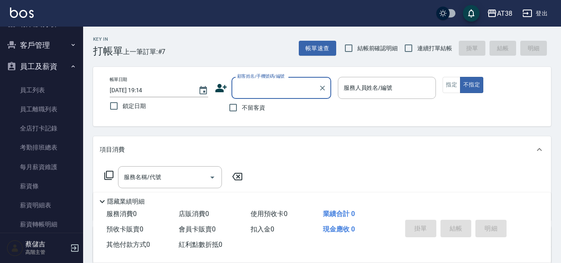
scroll to position [244, 0]
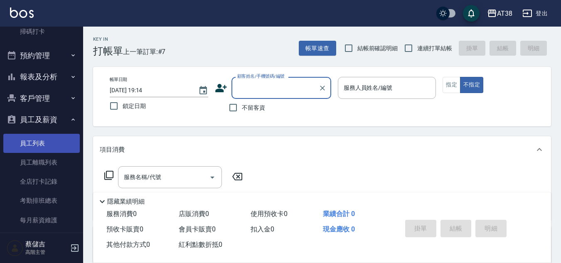
click at [34, 143] on link "員工列表" at bounding box center [41, 143] width 76 height 19
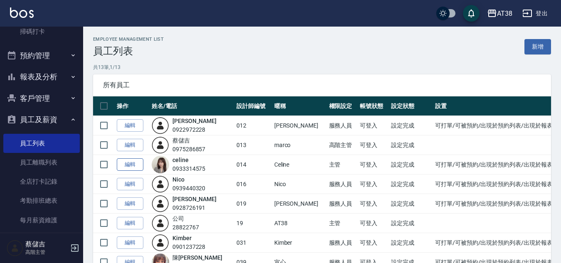
click at [138, 166] on link "編輯" at bounding box center [130, 164] width 27 height 13
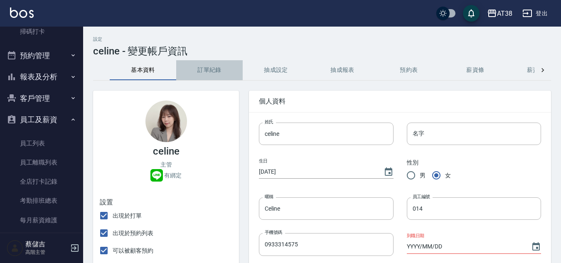
click at [216, 70] on button "訂單紀錄" at bounding box center [209, 70] width 66 height 20
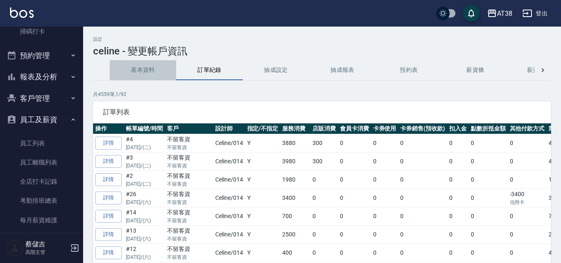
click at [143, 69] on button "基本資料" at bounding box center [143, 70] width 66 height 20
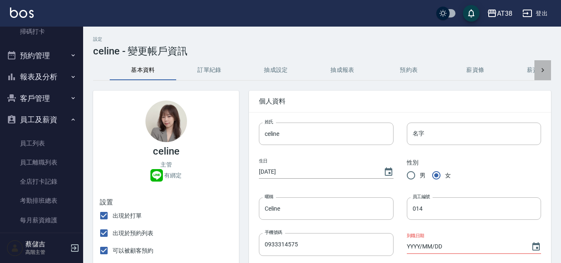
click at [542, 69] on icon at bounding box center [542, 70] width 8 height 8
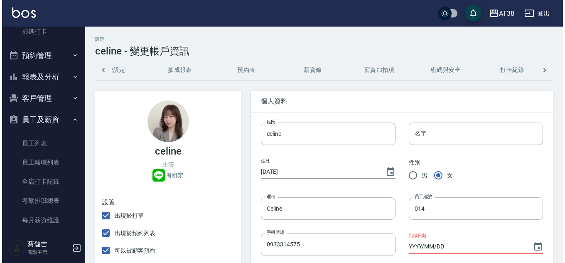
scroll to position [0, 174]
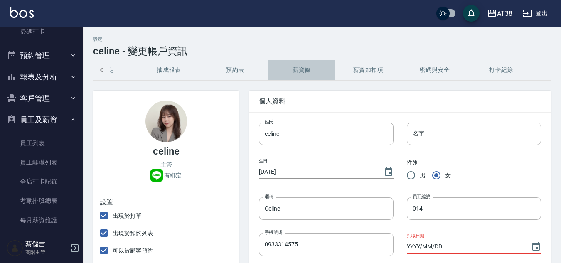
click at [304, 69] on button "薪資條" at bounding box center [301, 70] width 66 height 20
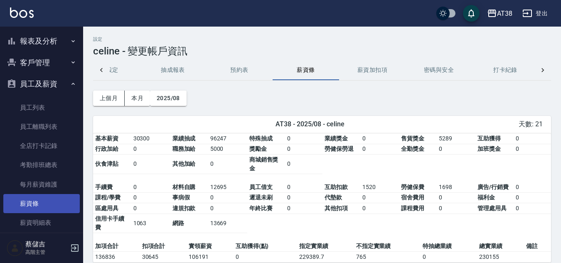
scroll to position [327, 0]
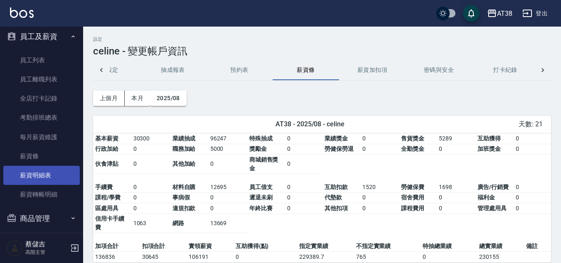
click at [34, 177] on link "薪資明細表" at bounding box center [41, 175] width 76 height 19
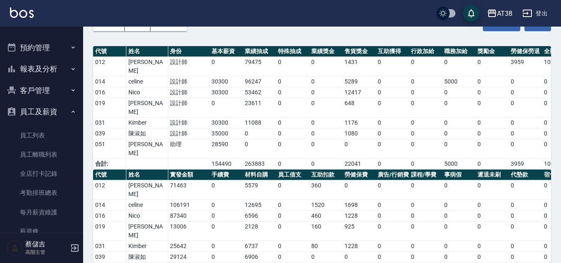
scroll to position [244, 0]
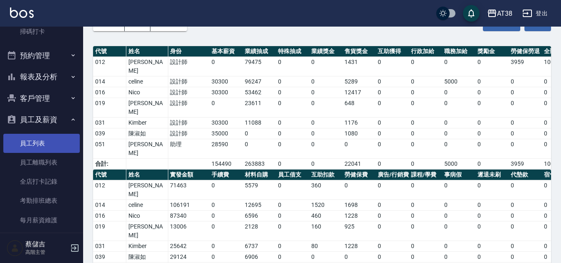
click at [36, 146] on link "員工列表" at bounding box center [41, 143] width 76 height 19
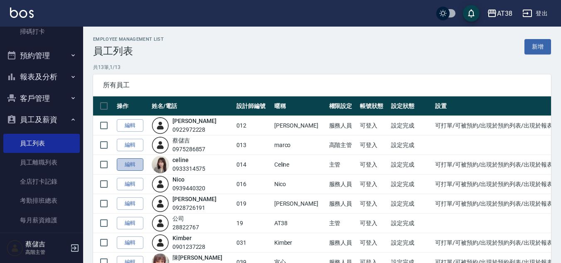
click at [126, 162] on link "編輯" at bounding box center [130, 164] width 27 height 13
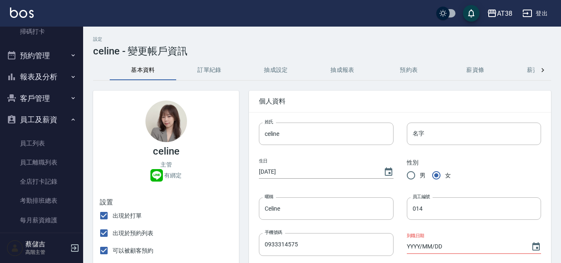
click at [541, 70] on icon at bounding box center [542, 70] width 8 height 8
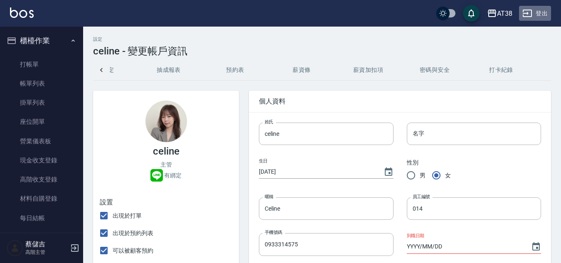
click at [546, 15] on button "登出" at bounding box center [535, 13] width 32 height 15
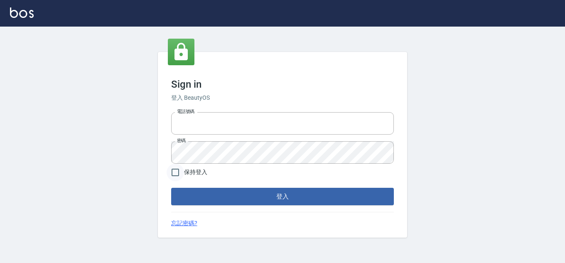
type input "28822767"
click at [174, 171] on input "保持登入" at bounding box center [175, 172] width 17 height 17
checkbox input "true"
click at [210, 196] on button "登入" at bounding box center [282, 196] width 223 height 17
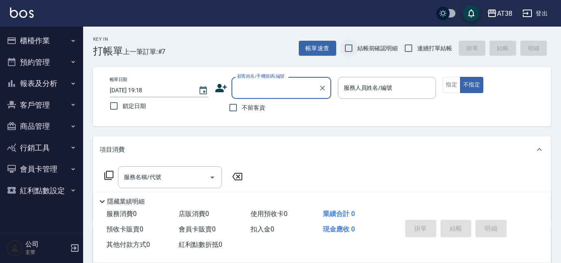
click at [349, 51] on input "結帳前確認明細" at bounding box center [348, 47] width 17 height 17
checkbox input "true"
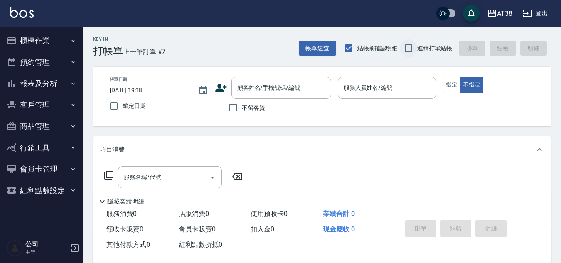
click at [409, 49] on input "連續打單結帳" at bounding box center [407, 47] width 17 height 17
checkbox input "true"
click at [234, 107] on input "不留客資" at bounding box center [232, 107] width 17 height 17
checkbox input "true"
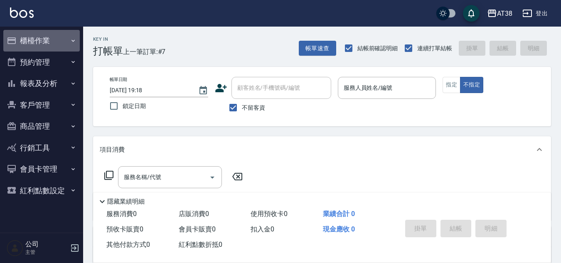
click at [37, 37] on button "櫃檯作業" at bounding box center [41, 41] width 76 height 22
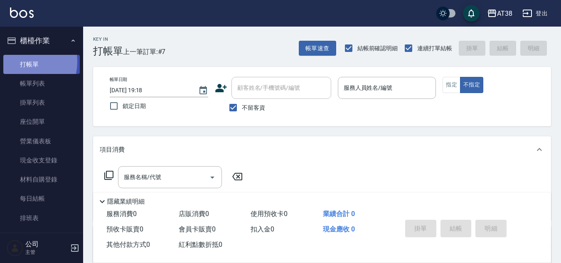
click at [22, 61] on link "打帳單" at bounding box center [41, 64] width 76 height 19
